Goal: Task Accomplishment & Management: Manage account settings

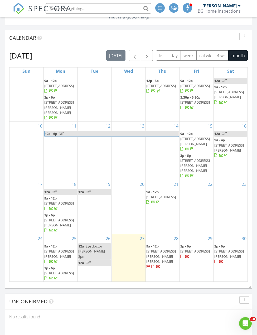
scroll to position [151, 0]
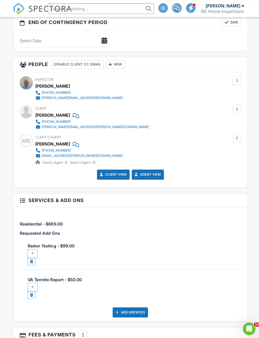
scroll to position [581, 0]
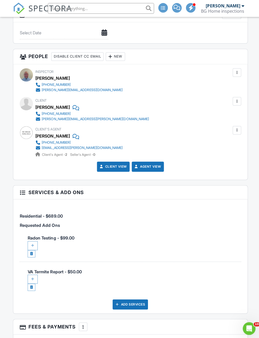
click at [33, 241] on div at bounding box center [32, 243] width 10 height 9
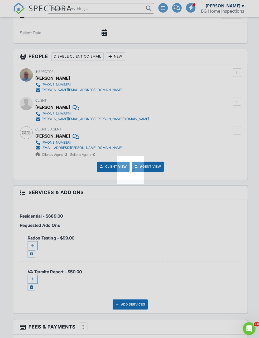
scroll to position [581, 0]
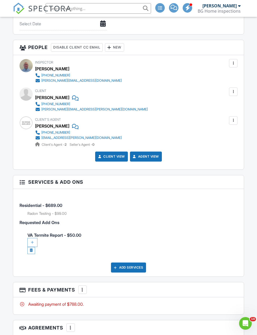
scroll to position [651, 0]
click at [32, 241] on div at bounding box center [32, 242] width 10 height 9
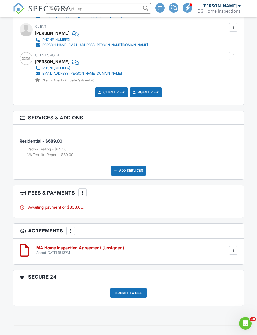
scroll to position [715, 0]
click at [85, 192] on div at bounding box center [82, 192] width 5 height 5
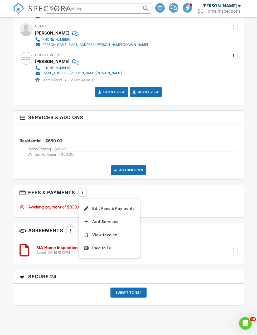
click at [109, 209] on li "Edit Fees & Payments" at bounding box center [109, 208] width 55 height 13
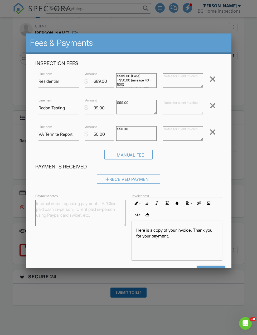
click at [208, 328] on div at bounding box center [128, 183] width 257 height 419
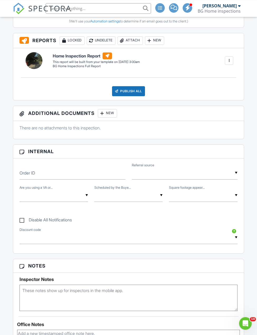
scroll to position [0, 0]
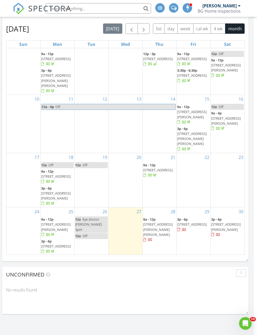
scroll to position [81, 3]
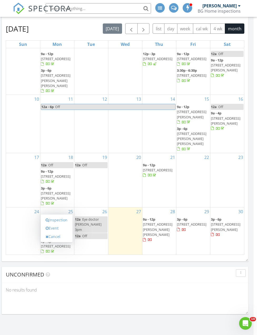
click at [60, 220] on link "Inspection" at bounding box center [56, 220] width 27 height 8
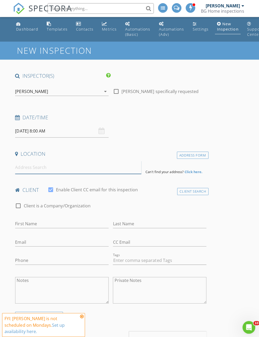
click at [77, 164] on input at bounding box center [77, 166] width 125 height 13
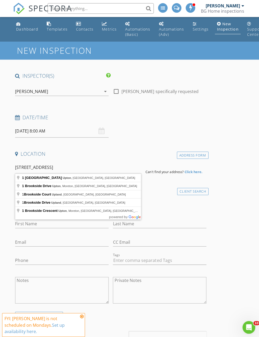
type input "[STREET_ADDRESS]"
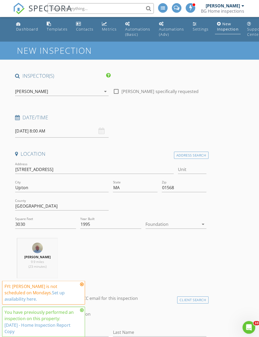
click at [81, 285] on icon at bounding box center [81, 283] width 4 height 4
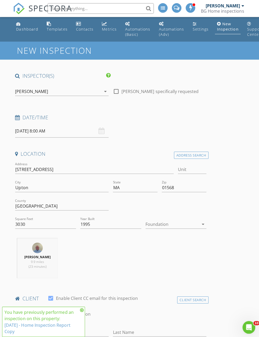
click at [82, 308] on icon at bounding box center [81, 309] width 4 height 4
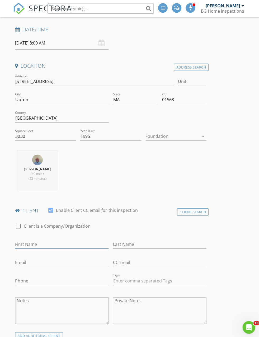
click at [92, 241] on input "First Name" at bounding box center [61, 243] width 93 height 9
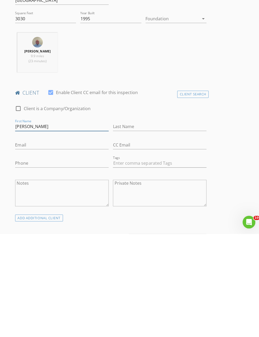
type input "Bret"
click at [152, 226] on input "Last Name" at bounding box center [158, 230] width 93 height 9
type input "Test"
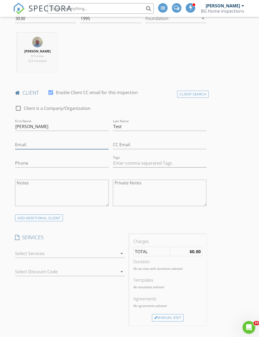
click at [100, 141] on input "Email" at bounding box center [61, 144] width 93 height 9
type input "Brtgarceau@gmail.com"
click at [95, 123] on input "Bret" at bounding box center [61, 126] width 93 height 9
type input "Brett"
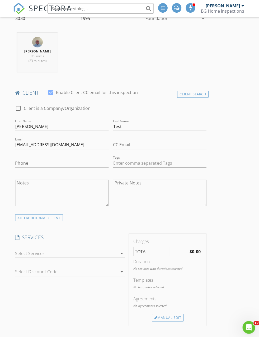
click at [105, 249] on div at bounding box center [66, 252] width 102 height 8
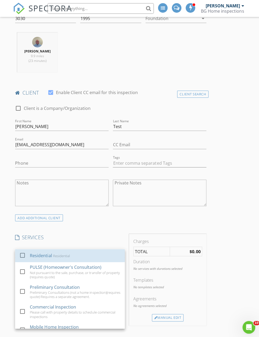
click at [98, 253] on div "Residential Residential" at bounding box center [75, 254] width 90 height 11
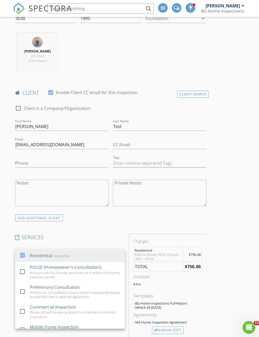
click at [172, 326] on div "Manual Edit" at bounding box center [166, 328] width 31 height 7
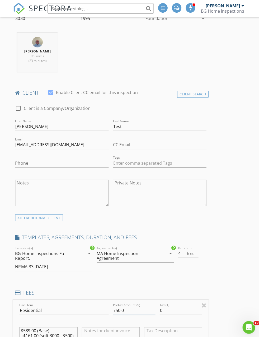
click at [140, 311] on input "750.0" at bounding box center [133, 309] width 42 height 9
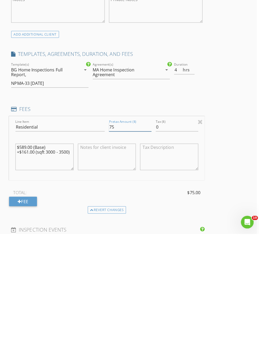
type input "7"
type input "0"
click at [235, 188] on div "INSPECTOR(S) check_box Brett Garceau PRIMARY Brett Garceau arrow_drop_down chec…" at bounding box center [127, 311] width 233 height 1045
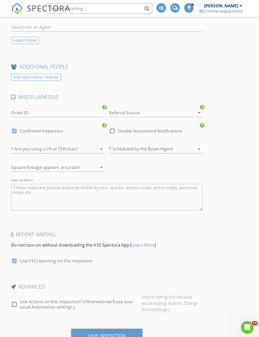
scroll to position [771, 3]
click at [127, 329] on div "Save Inspection" at bounding box center [107, 334] width 71 height 14
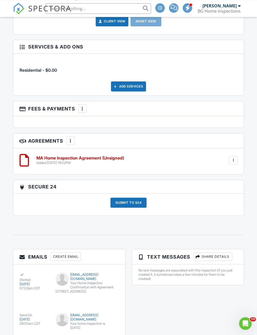
scroll to position [713, 0]
click at [206, 159] on div "MA Home Inspection Agreement (Unsigned) Added 08/27/2025 19:02PM Edit File Dele…" at bounding box center [135, 160] width 205 height 9
click at [236, 159] on div at bounding box center [233, 160] width 8 height 8
click at [118, 156] on h6 "MA Home Inspection Agreement (Unsigned)" at bounding box center [80, 158] width 88 height 5
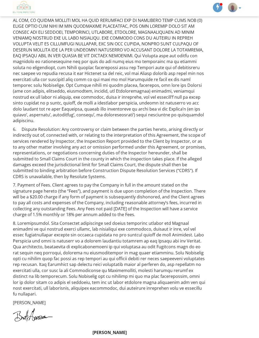
scroll to position [808, 0]
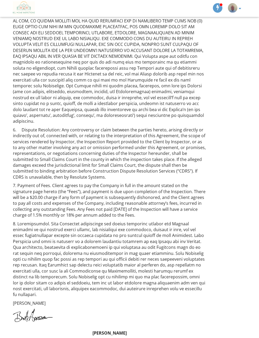
click at [28, 338] on input "By checking this box I hereby accept the terms and conditions of this agreement." at bounding box center [26, 343] width 3 height 3
checkbox input "true"
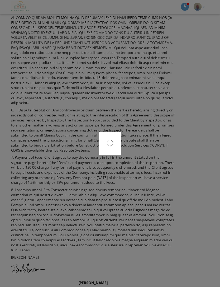
scroll to position [844, 20]
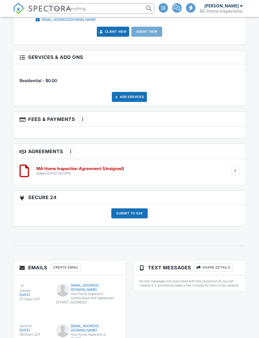
scroll to position [703, 2]
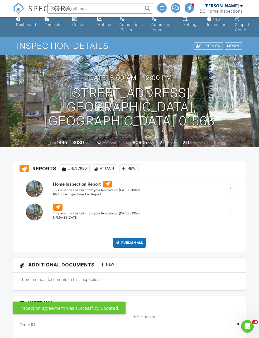
scroll to position [5, 0]
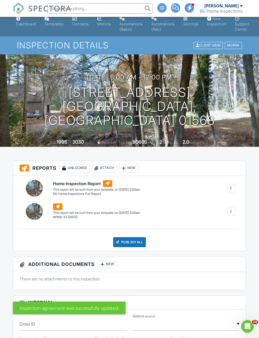
click at [234, 185] on div at bounding box center [231, 188] width 8 height 8
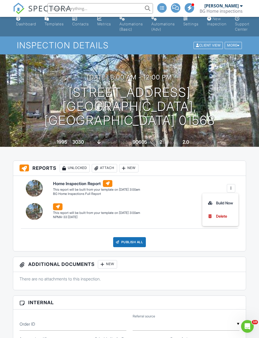
click at [224, 204] on div "Build Now" at bounding box center [221, 203] width 26 height 6
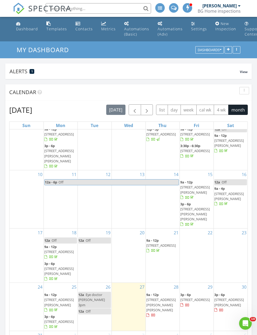
scroll to position [43, 0]
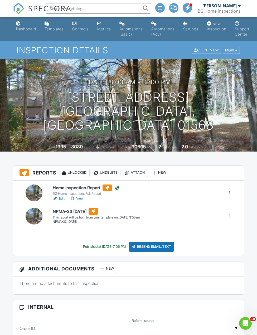
click at [228, 216] on div at bounding box center [229, 216] width 5 height 5
click at [220, 229] on div "Build Now" at bounding box center [219, 231] width 26 height 6
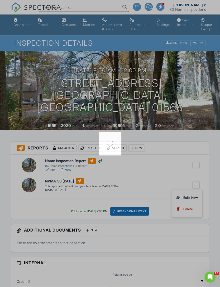
scroll to position [24, 19]
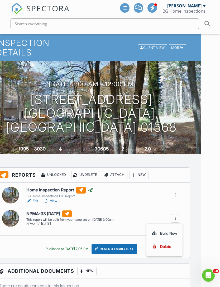
click at [168, 118] on div "09/01/2025 8:00 am - 12:00 pm 1 Brookside St Upton, MA 01568 Built 1995 3030 sq…" at bounding box center [91, 107] width 220 height 92
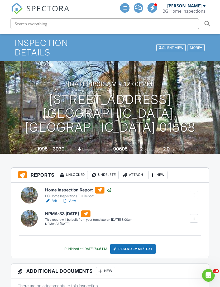
click at [163, 217] on div "NPMA-33 October 2019 NPMA-33 October 2019 Edit View NPMA-33 October 2019 NPMA-3…" at bounding box center [110, 218] width 191 height 17
click at [194, 216] on div at bounding box center [193, 218] width 5 height 5
click at [170, 197] on div "Home Inspection Report BG Home Inspections Full Report Edit View Quick Publish …" at bounding box center [110, 220] width 198 height 75
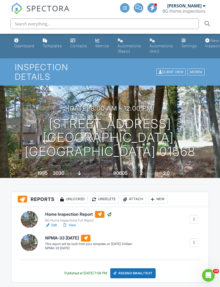
click at [196, 240] on div at bounding box center [193, 242] width 5 height 5
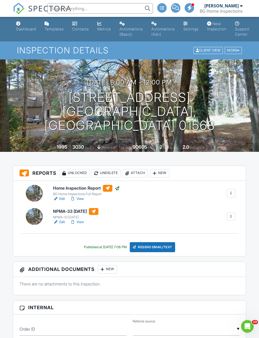
click at [173, 249] on div "Resend Email/Text" at bounding box center [152, 247] width 45 height 10
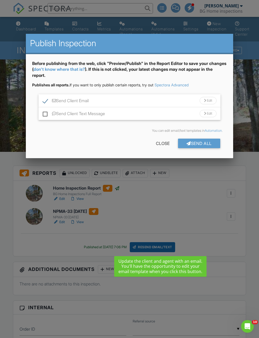
click at [208, 143] on div "Send All" at bounding box center [199, 143] width 42 height 9
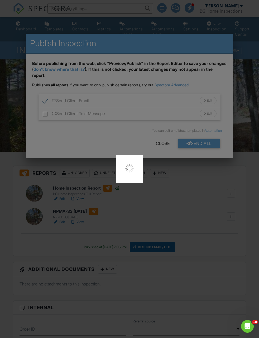
click at [177, 208] on div at bounding box center [129, 169] width 259 height 338
click at [142, 42] on div at bounding box center [129, 169] width 259 height 338
click at [154, 216] on div at bounding box center [129, 169] width 259 height 338
click at [61, 35] on div at bounding box center [129, 169] width 259 height 338
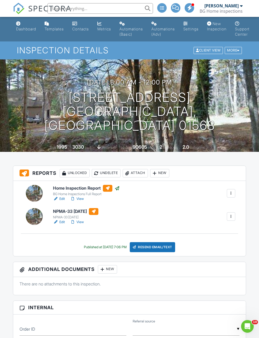
click at [80, 224] on link "View" at bounding box center [77, 221] width 14 height 5
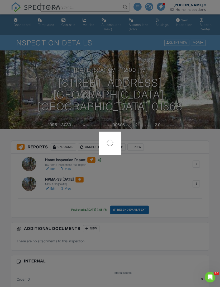
scroll to position [28, 0]
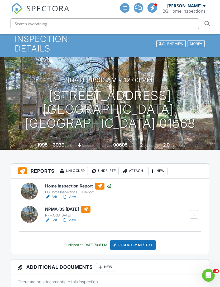
click at [144, 240] on div "Resend Email/Text" at bounding box center [132, 245] width 45 height 10
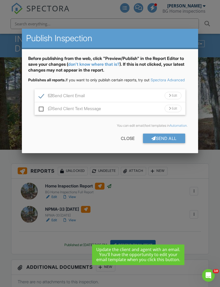
click at [171, 143] on div "Send All" at bounding box center [164, 138] width 42 height 9
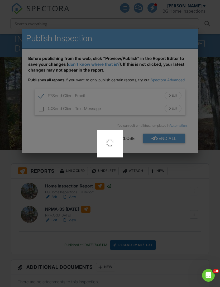
click at [151, 192] on div at bounding box center [110, 143] width 220 height 287
click at [156, 195] on div at bounding box center [110, 143] width 220 height 287
click at [164, 26] on div at bounding box center [110, 143] width 220 height 287
click at [185, 97] on div at bounding box center [110, 143] width 220 height 287
click at [161, 153] on div at bounding box center [110, 143] width 220 height 287
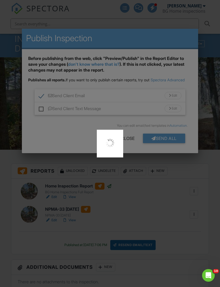
click at [145, 213] on div at bounding box center [110, 143] width 220 height 287
click at [139, 256] on div at bounding box center [110, 143] width 220 height 287
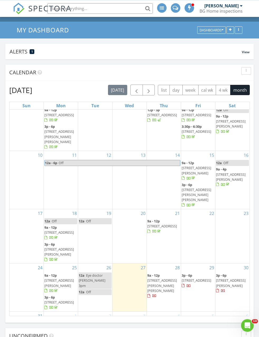
scroll to position [19, 0]
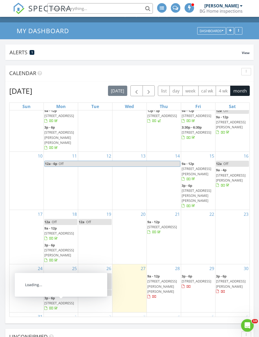
click at [54, 327] on span "1 Brookside St, Upton 01568" at bounding box center [59, 329] width 30 height 5
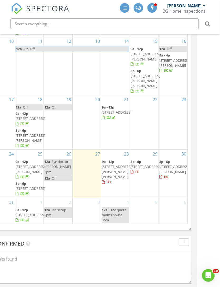
scroll to position [130, 23]
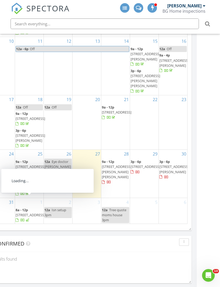
click at [27, 213] on span "1 Brookside St, Upton 01568" at bounding box center [31, 214] width 30 height 5
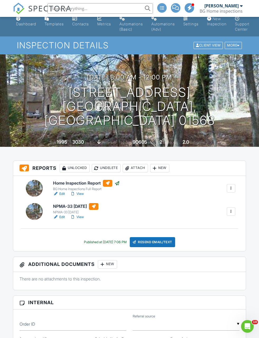
click at [156, 241] on div "Resend Email/Text" at bounding box center [152, 242] width 45 height 10
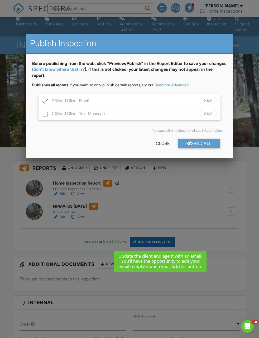
click at [202, 145] on div "Send All" at bounding box center [199, 143] width 42 height 9
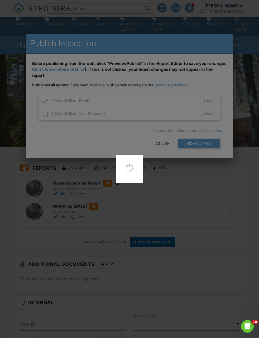
click at [185, 211] on div at bounding box center [129, 169] width 259 height 338
click at [82, 48] on div at bounding box center [129, 169] width 259 height 338
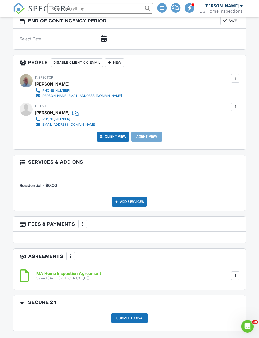
scroll to position [598, 1]
click at [69, 256] on div at bounding box center [70, 255] width 5 height 5
click at [104, 273] on li "Add Agreement" at bounding box center [102, 271] width 65 height 13
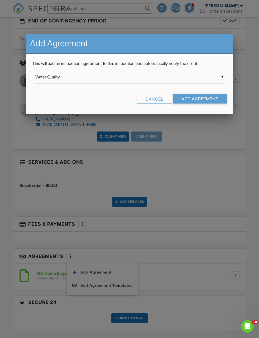
click at [216, 75] on input "Water Quality" at bounding box center [129, 76] width 188 height 13
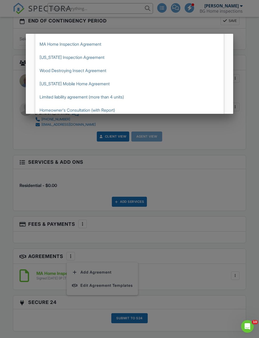
scroll to position [111, 0]
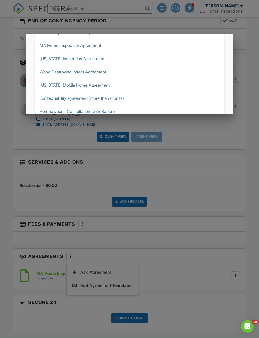
click at [97, 77] on span "Wood Destroying Insect Agreement" at bounding box center [129, 71] width 188 height 13
type input "Wood Destroying Insect Agreement"
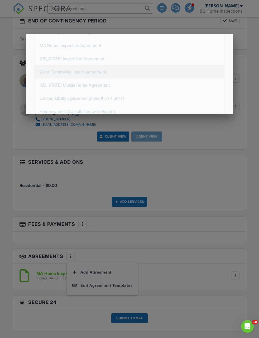
scroll to position [0, 0]
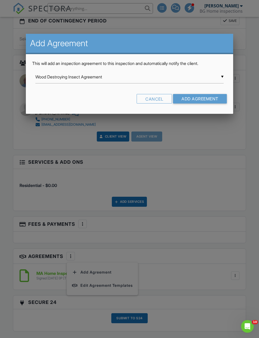
click at [209, 99] on input "Add Agreement" at bounding box center [200, 98] width 54 height 9
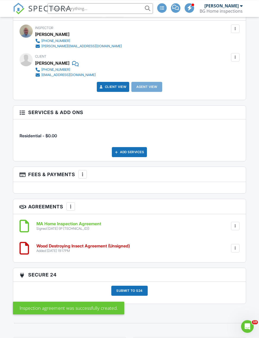
scroll to position [648, 0]
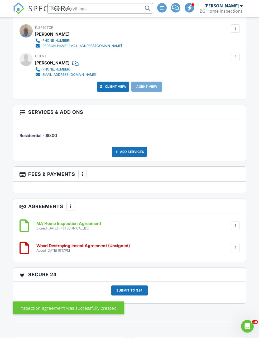
click at [126, 243] on h6 "Wood Destroying Insect Agreement (Unsigned)" at bounding box center [82, 245] width 93 height 5
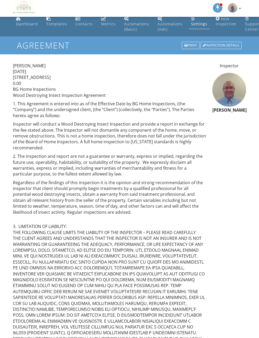
click at [24, 23] on div "Dashboard" at bounding box center [27, 23] width 22 height 5
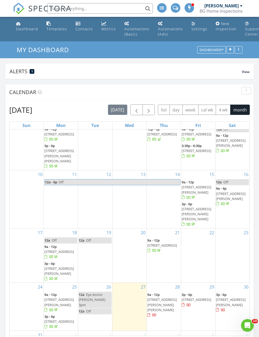
scroll to position [43, 0]
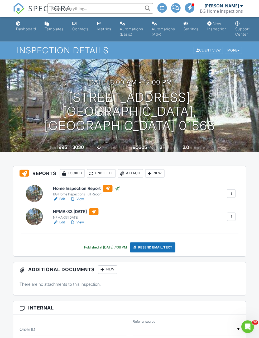
click at [235, 52] on div "More" at bounding box center [233, 50] width 17 height 7
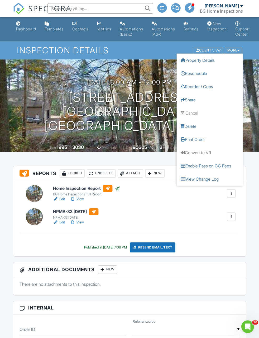
click at [194, 125] on link "Delete" at bounding box center [210, 126] width 66 height 13
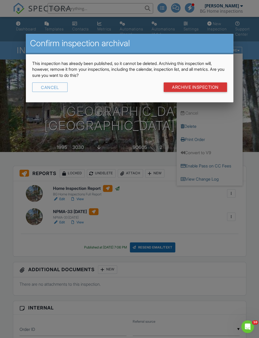
click at [213, 86] on input "Archive Inspection" at bounding box center [195, 86] width 63 height 9
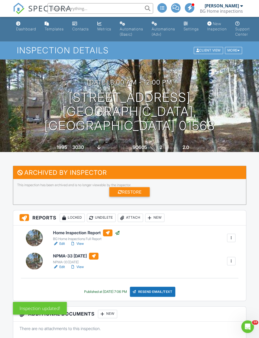
click at [220, 30] on div "New Inspection" at bounding box center [217, 26] width 20 height 10
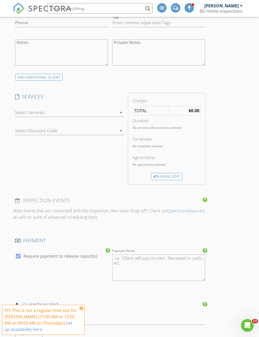
click at [110, 115] on div at bounding box center [66, 112] width 102 height 8
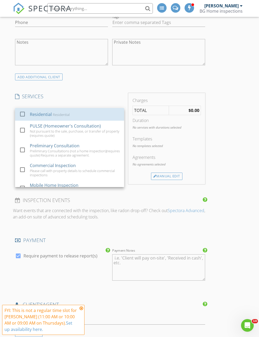
click at [105, 110] on div "Residential Residential" at bounding box center [75, 114] width 90 height 11
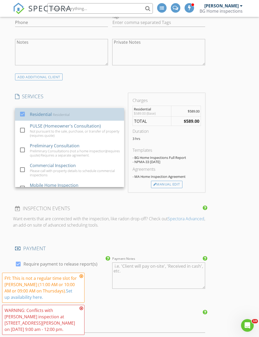
click at [104, 114] on div "Residential Residential" at bounding box center [75, 114] width 90 height 11
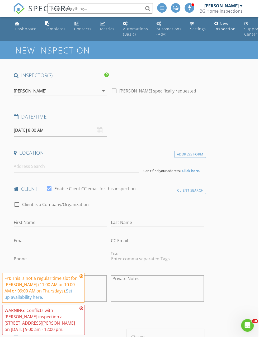
scroll to position [0, 1]
